Goal: Task Accomplishment & Management: Manage account settings

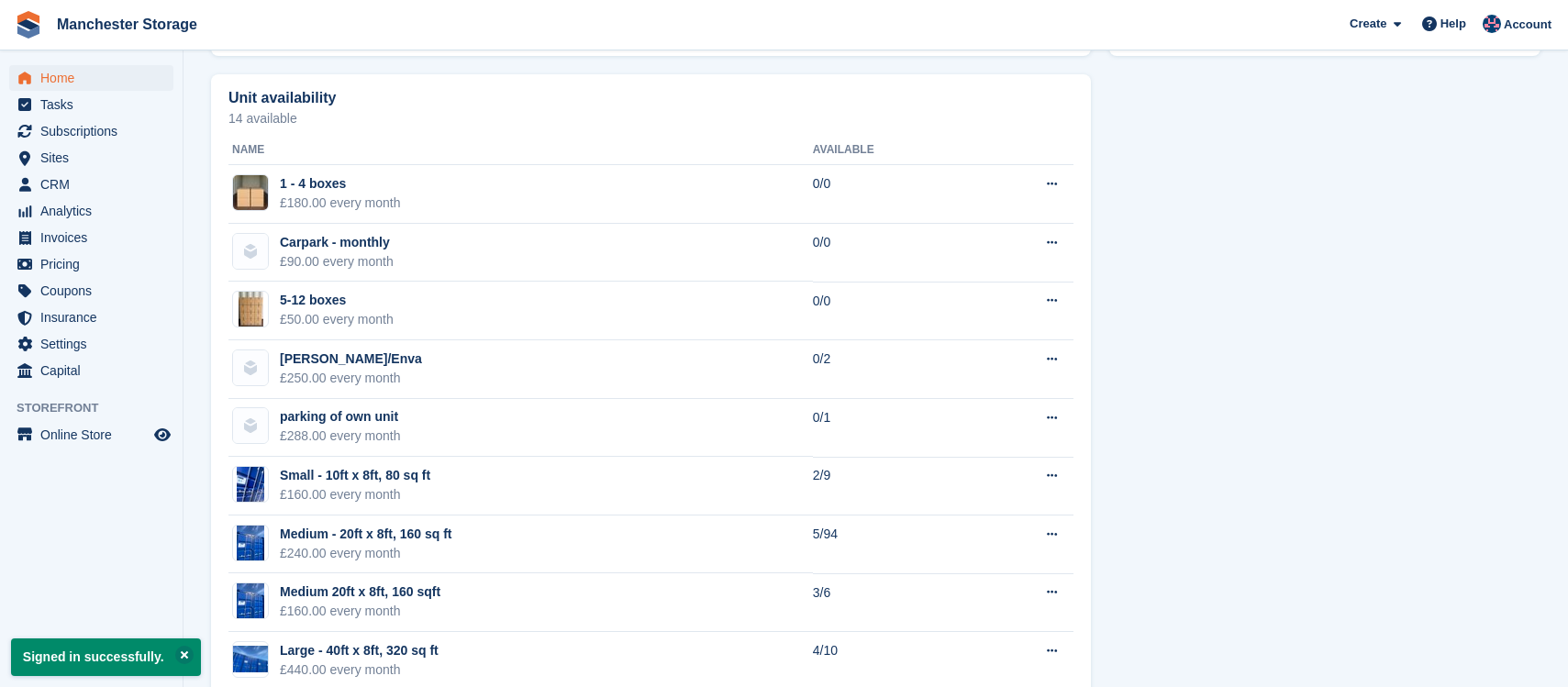
scroll to position [1062, 0]
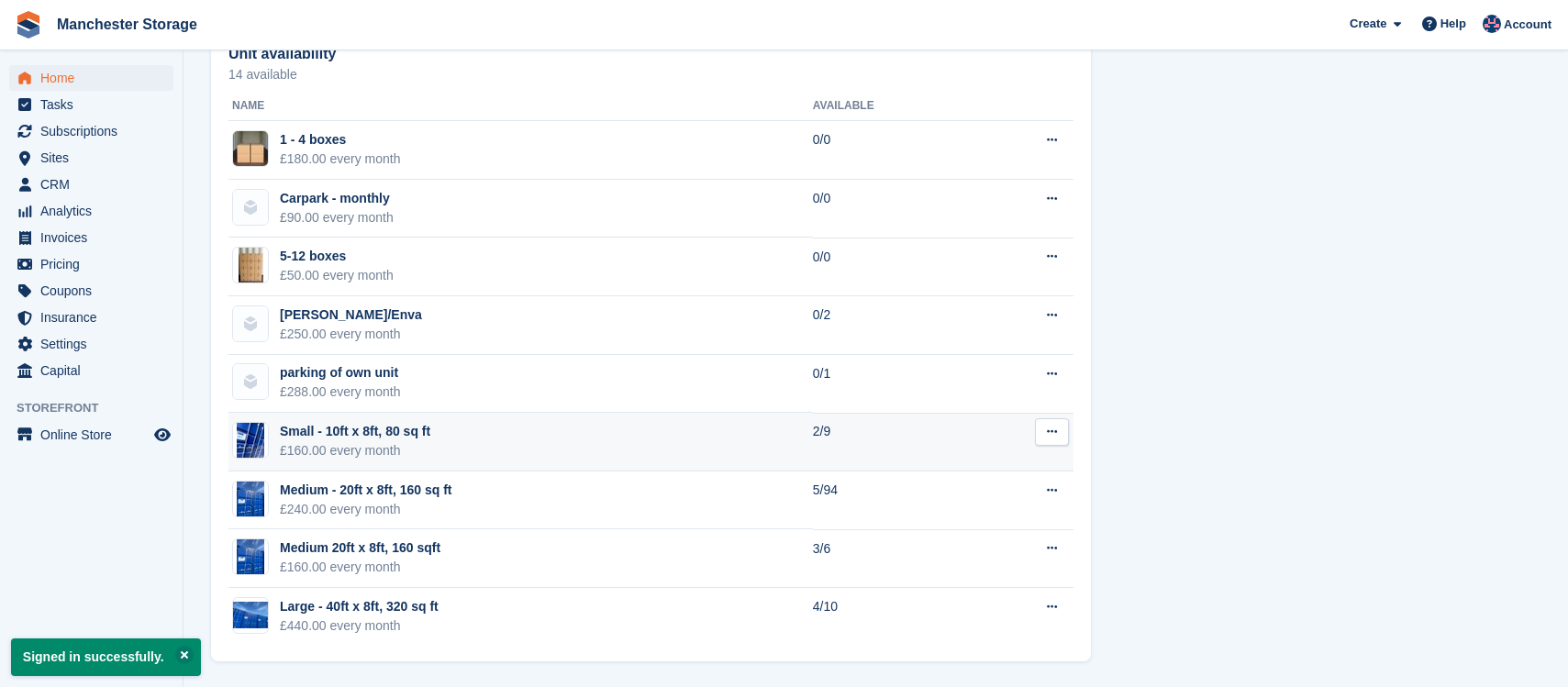
click at [1062, 427] on button at bounding box center [1052, 431] width 34 height 27
click at [1016, 463] on p "Edit unit type" at bounding box center [981, 467] width 160 height 24
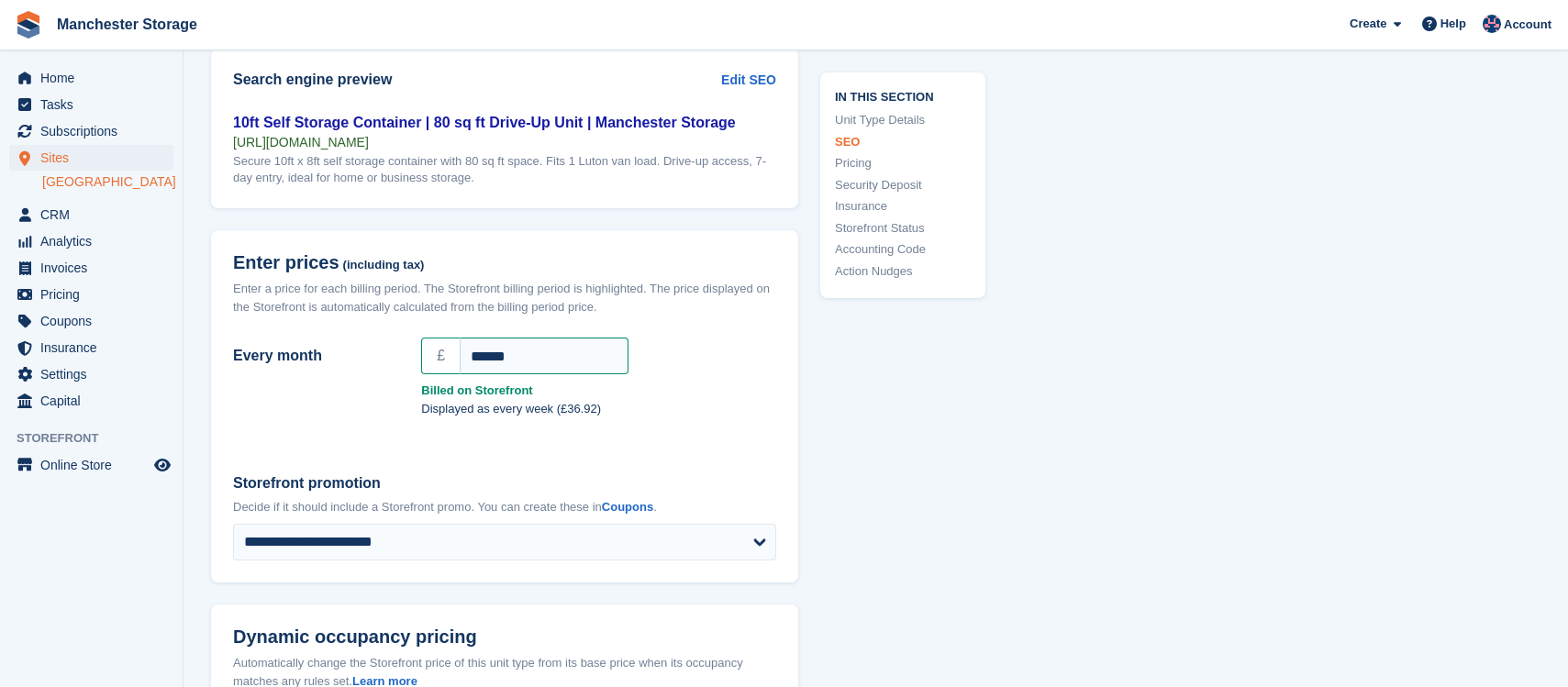
scroll to position [1494, 0]
click at [734, 412] on p "Displayed as every week (£36.92)" at bounding box center [598, 406] width 355 height 18
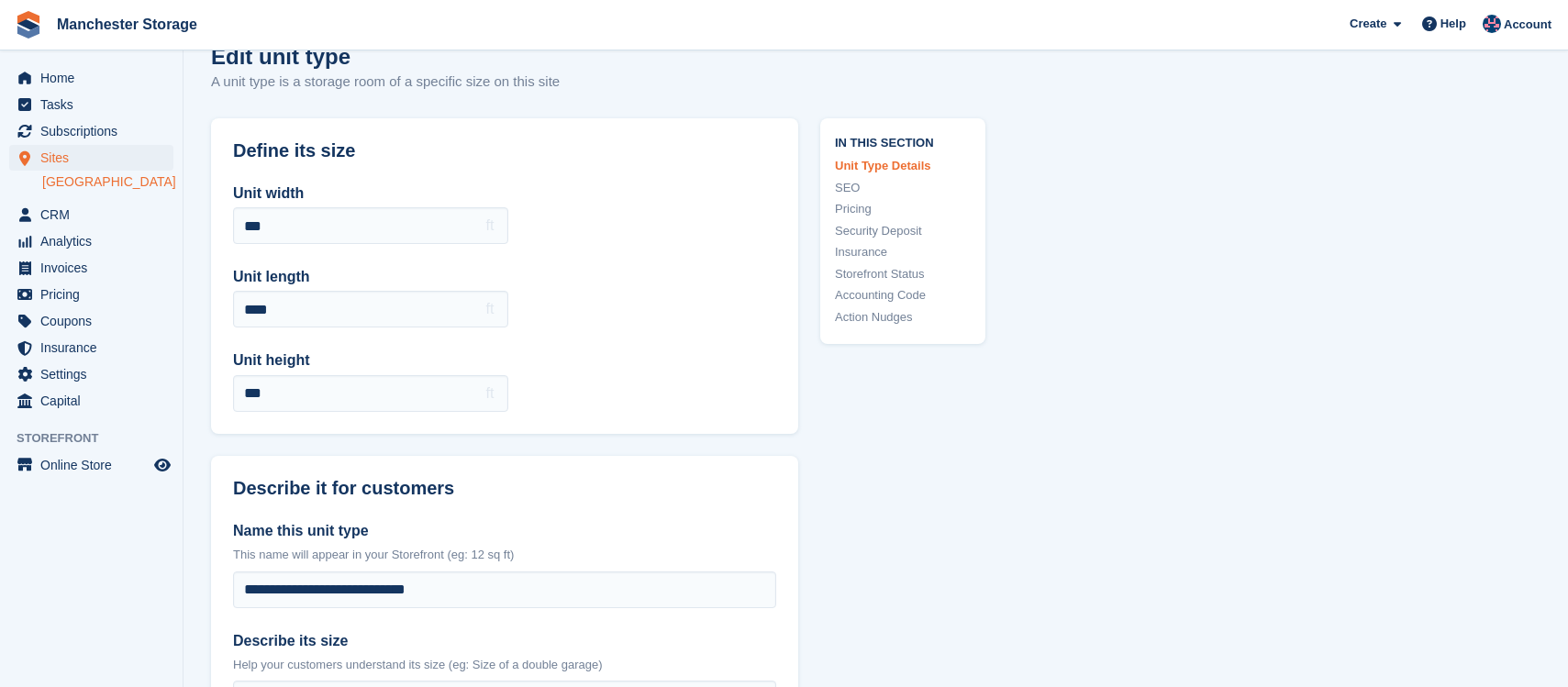
scroll to position [33, 0]
click at [869, 211] on link "Pricing" at bounding box center [903, 210] width 136 height 18
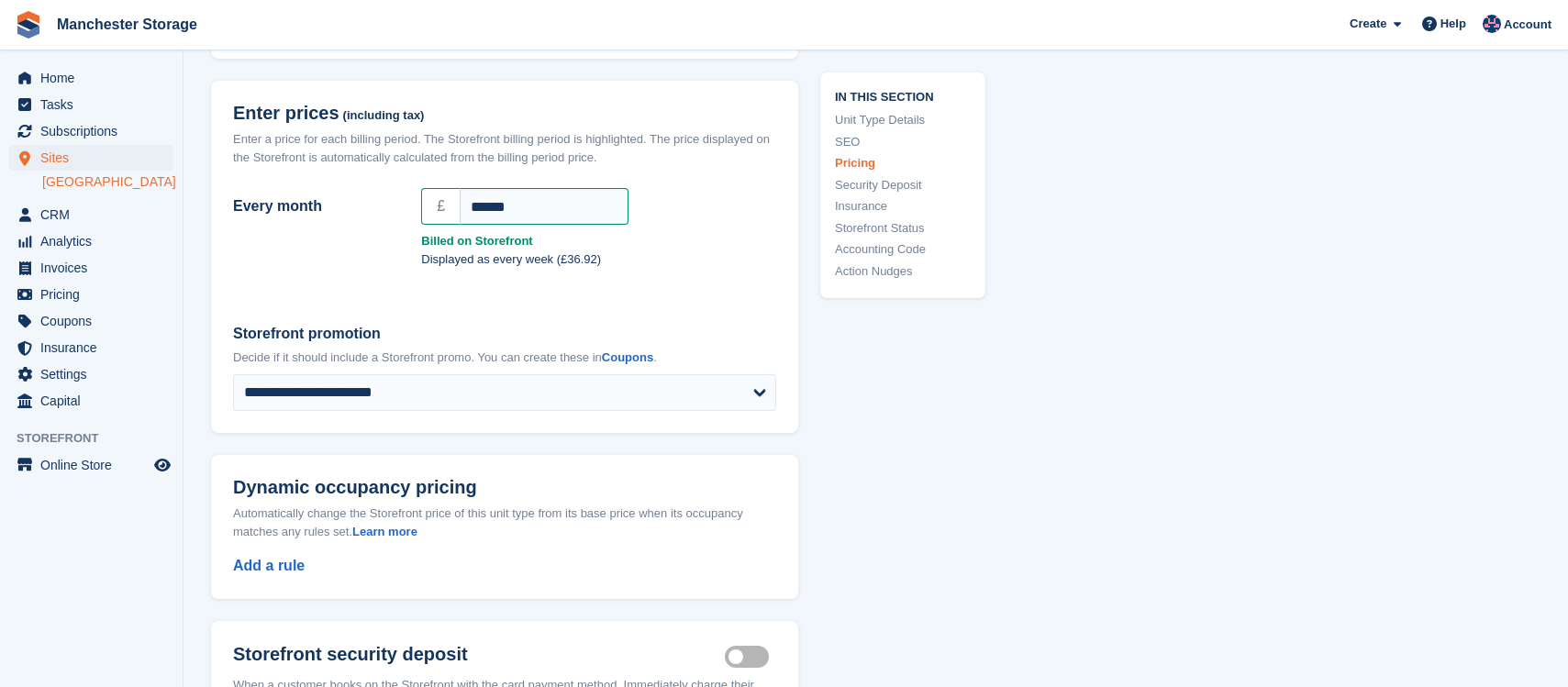
scroll to position [1670, 0]
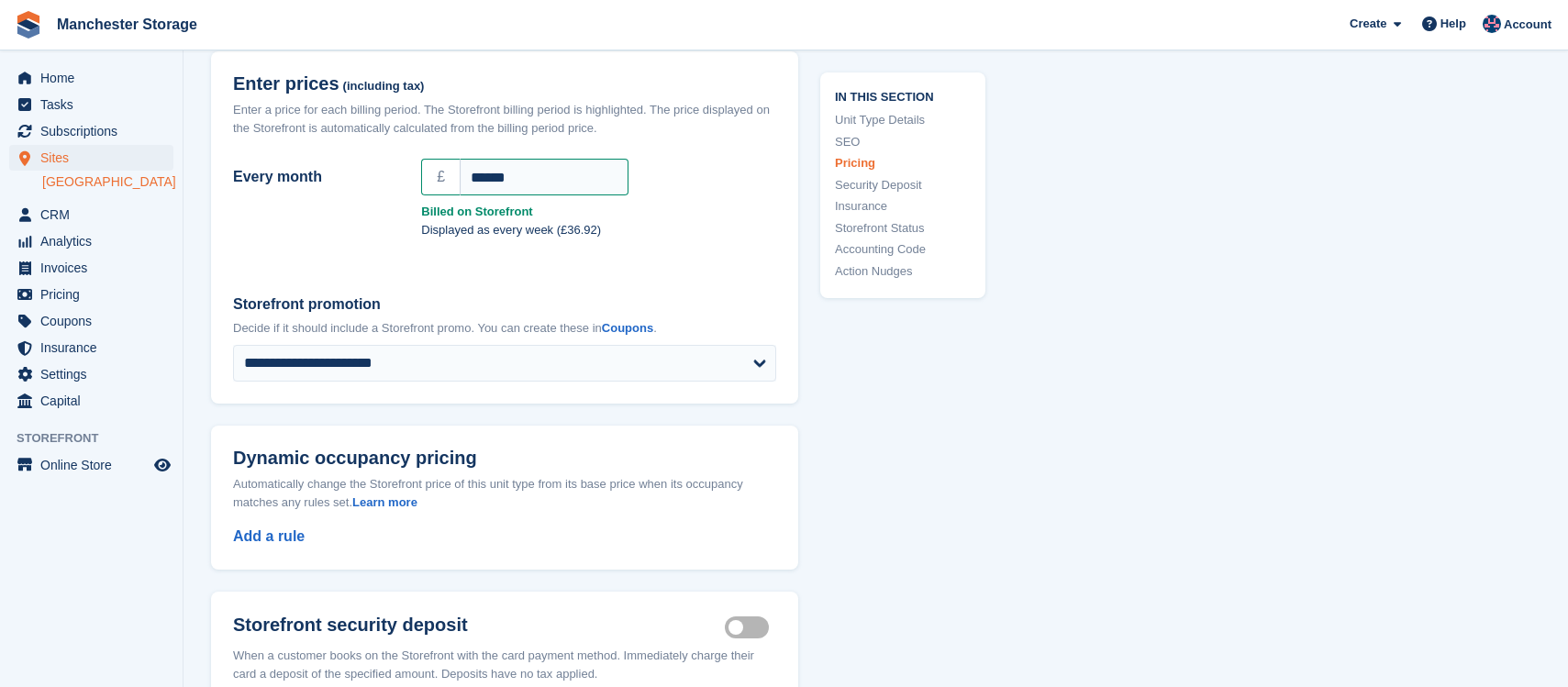
click at [766, 250] on div "Every month £ ****** Billed on Storefront Displayed as every week (£36.92)" at bounding box center [505, 212] width 588 height 120
click at [105, 179] on link "[GEOGRAPHIC_DATA]" at bounding box center [107, 182] width 131 height 18
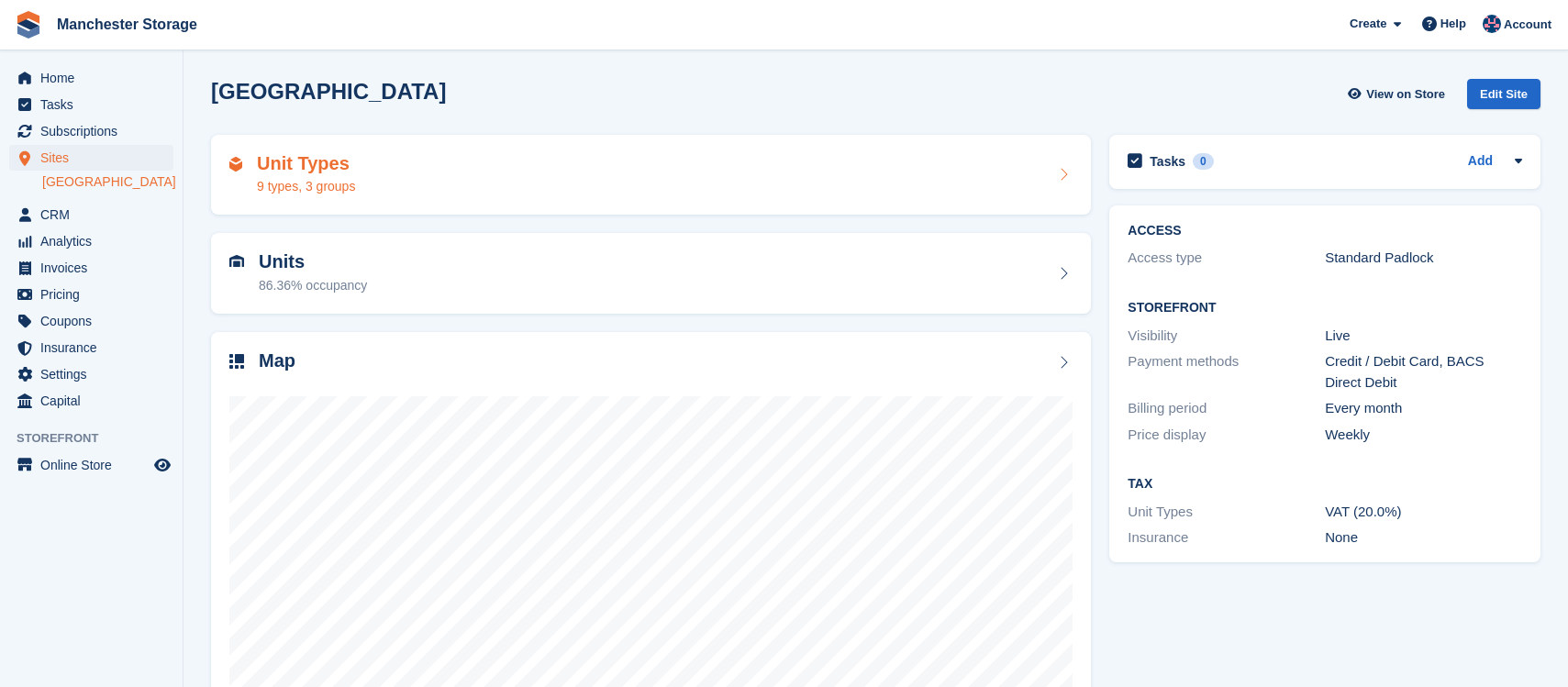
click at [339, 197] on div "Unit Types 9 types, 3 groups" at bounding box center [651, 175] width 880 height 81
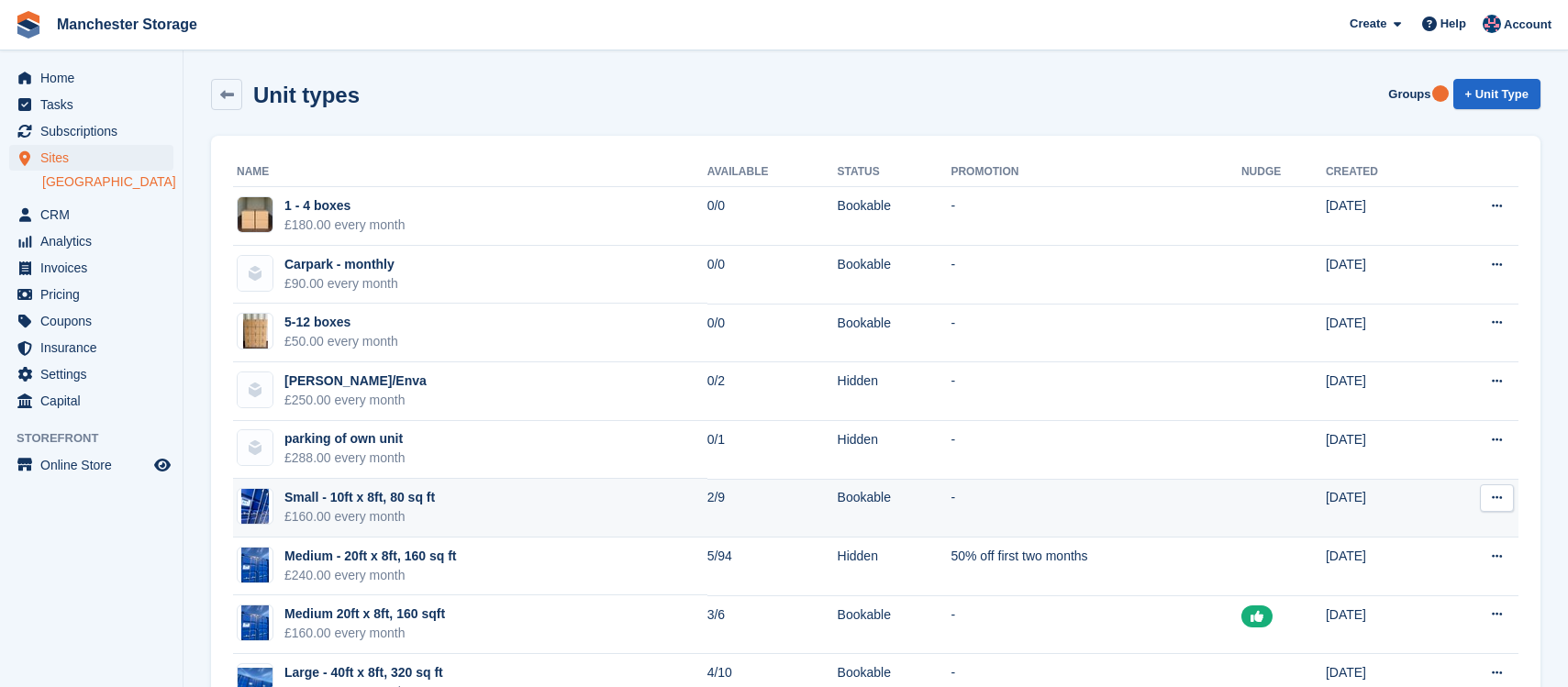
scroll to position [66, 0]
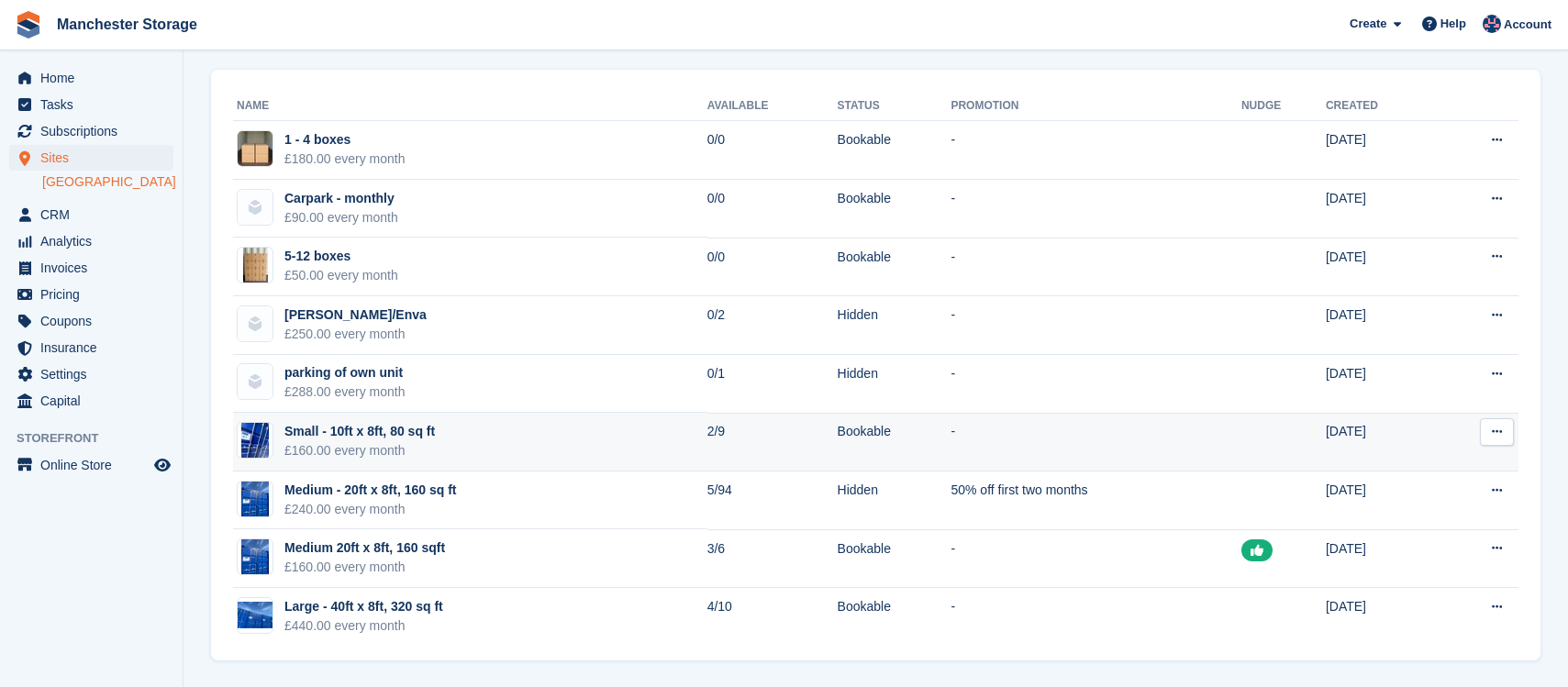
click at [1488, 436] on button at bounding box center [1497, 431] width 34 height 27
click at [1454, 460] on p "Edit unit type" at bounding box center [1426, 467] width 160 height 24
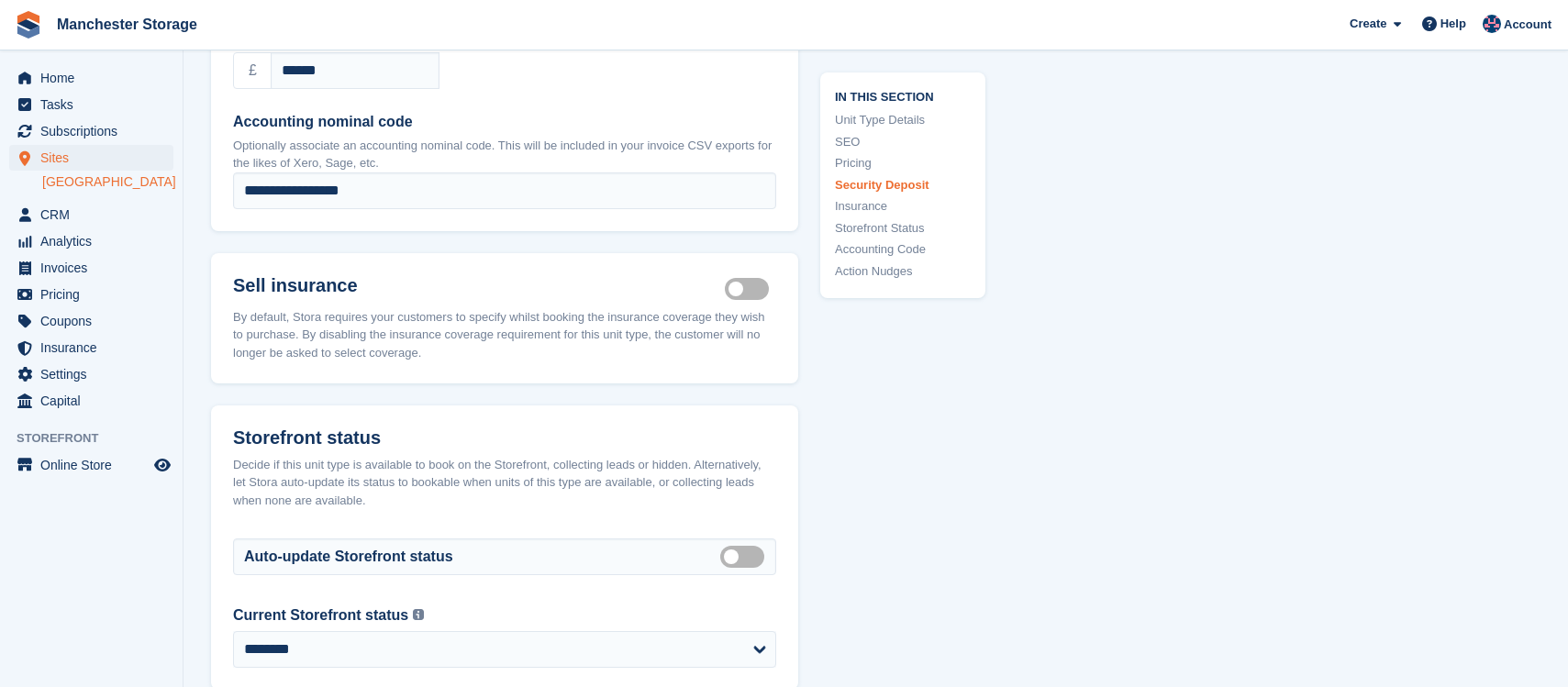
scroll to position [2380, 0]
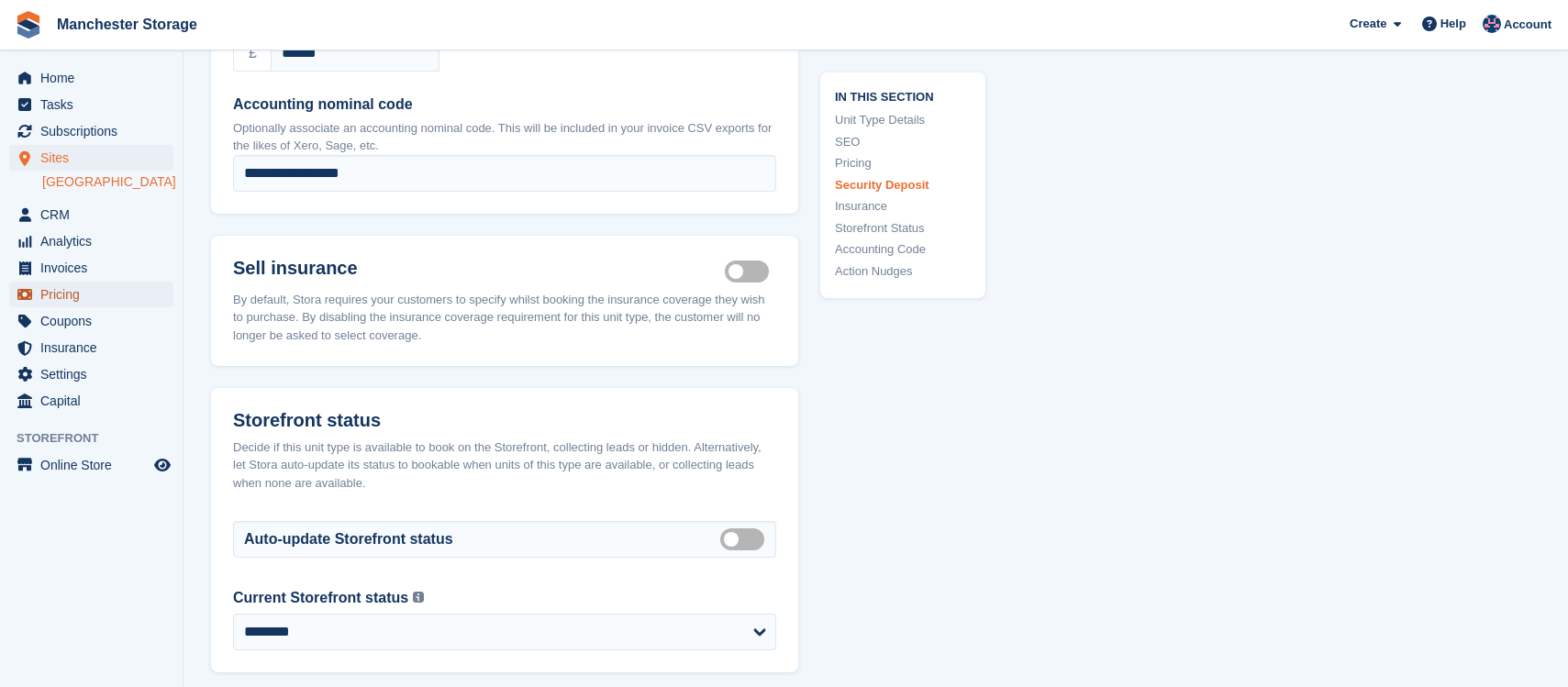
click at [80, 296] on span "Pricing" at bounding box center [95, 294] width 110 height 25
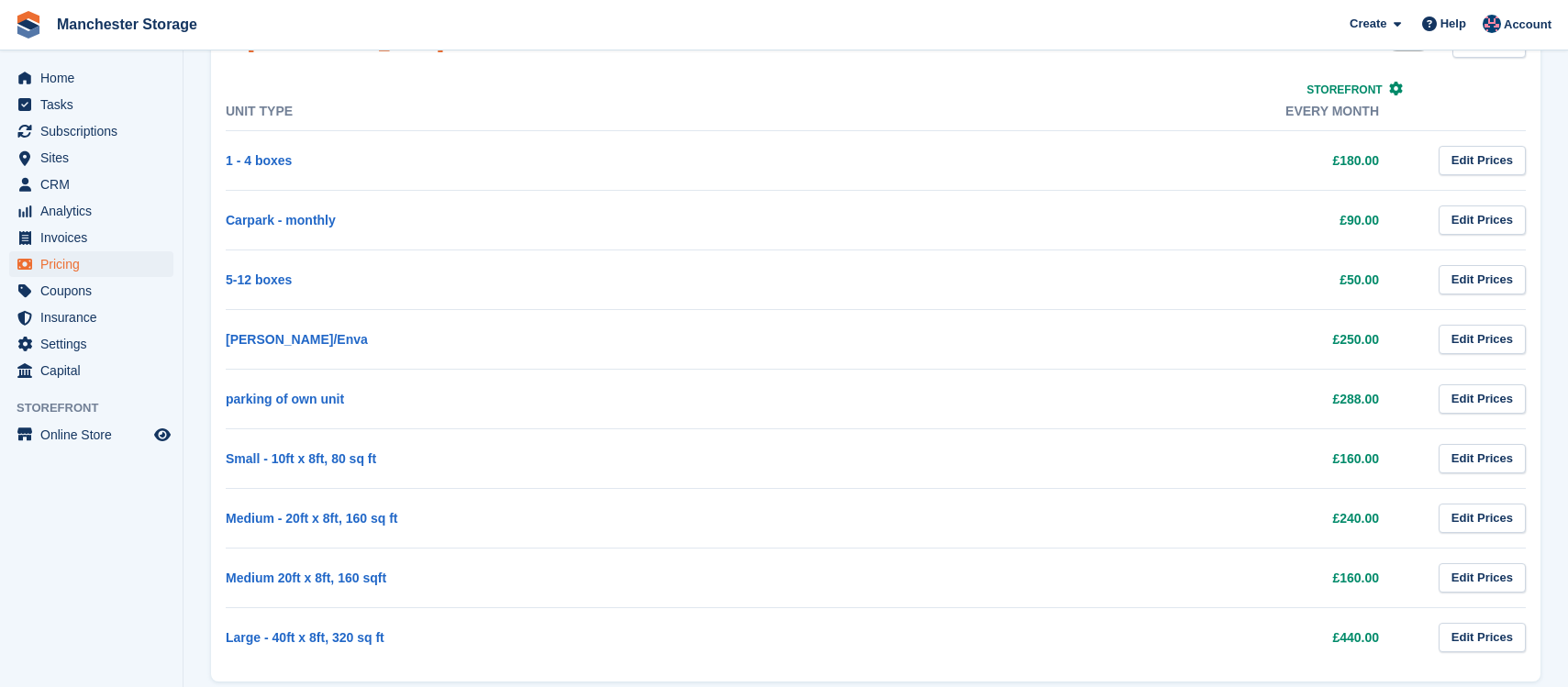
scroll to position [219, 0]
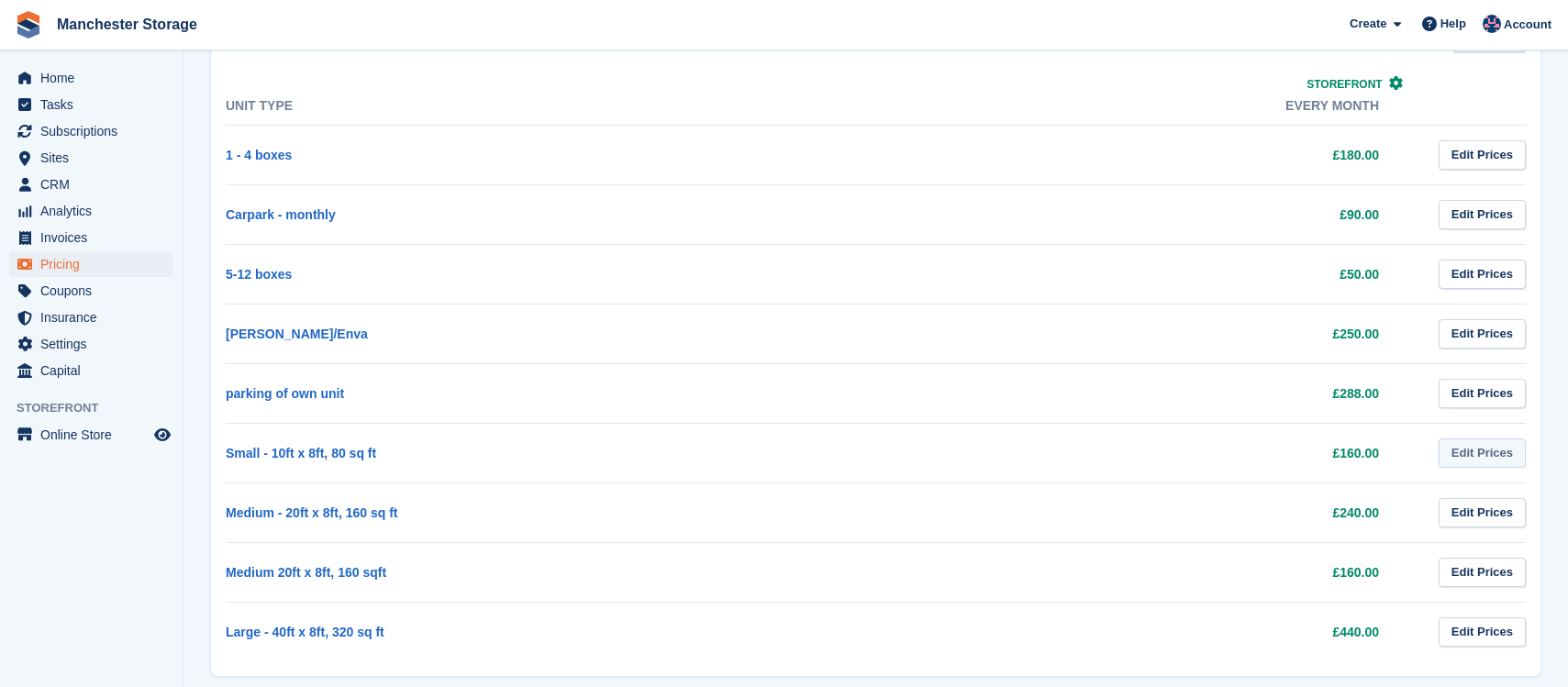
click at [1452, 458] on link "Edit Prices" at bounding box center [1482, 454] width 88 height 30
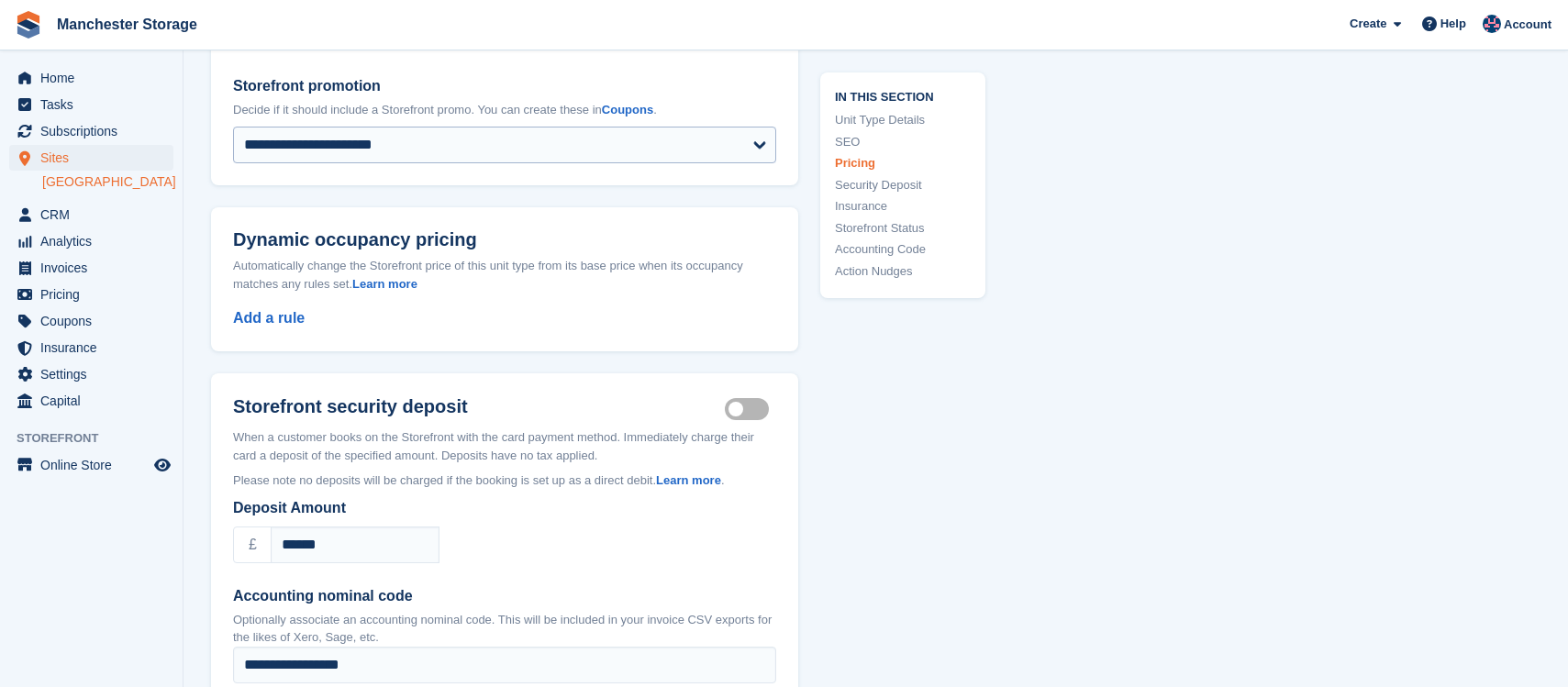
scroll to position [1973, 0]
